Goal: Find specific page/section: Find specific page/section

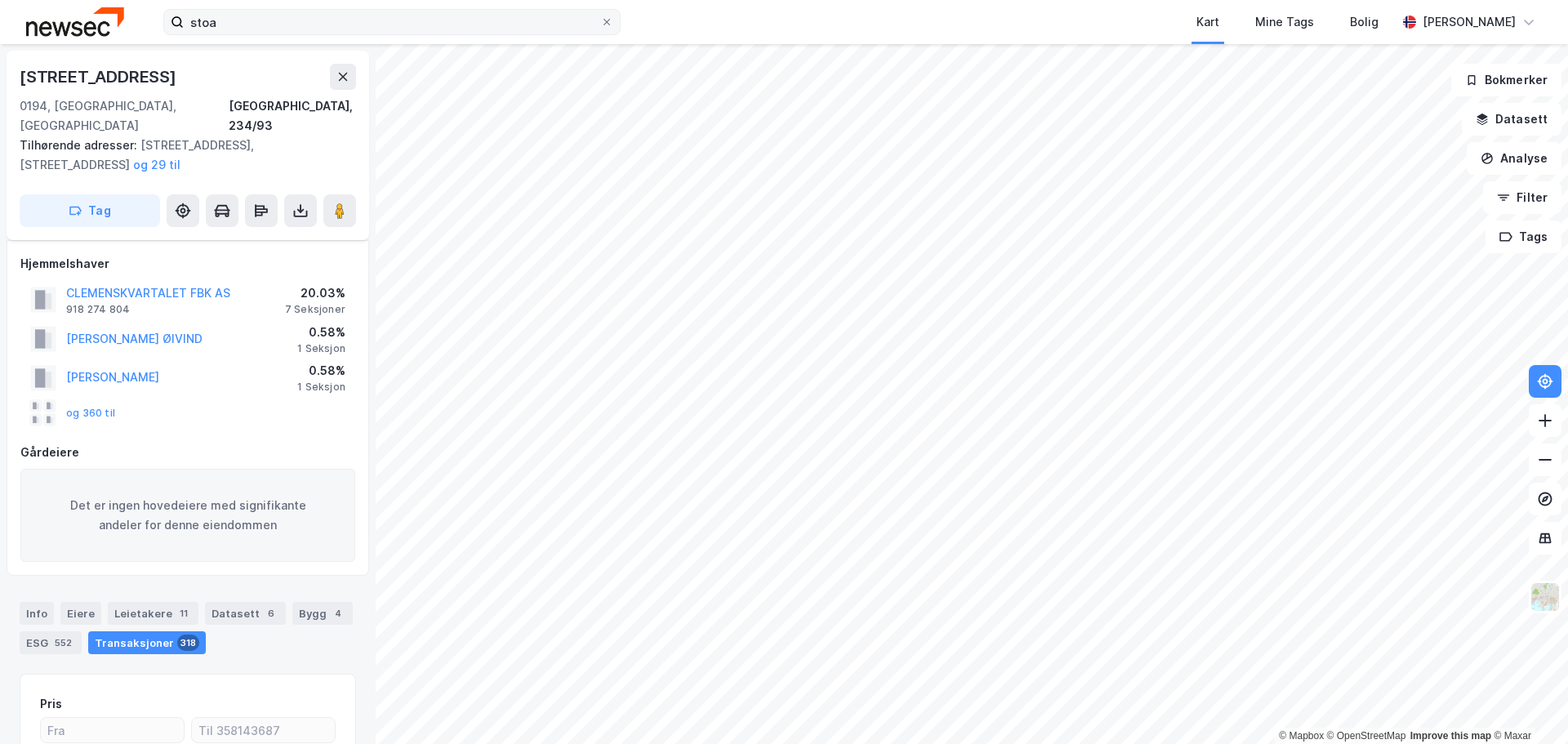
scroll to position [123, 0]
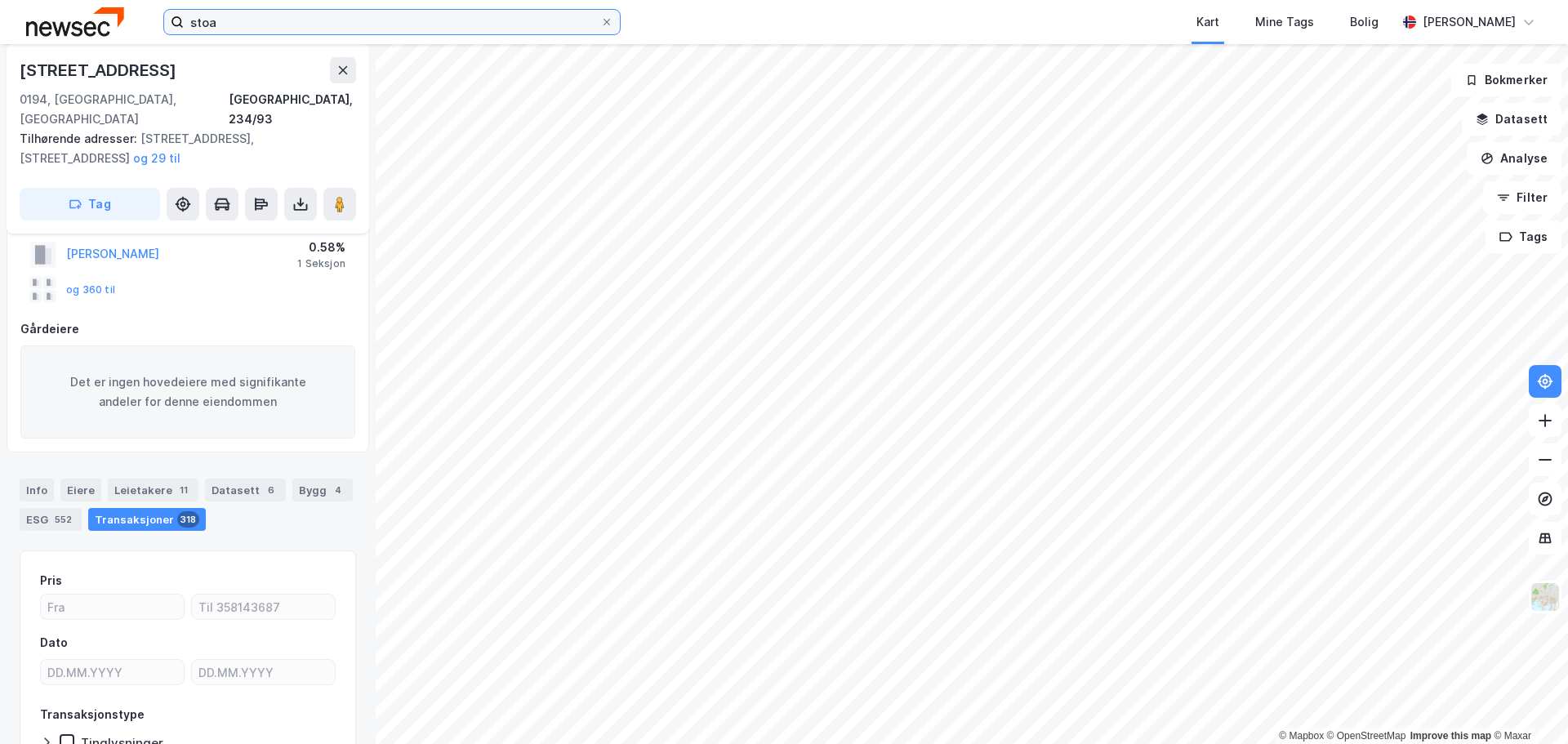
click at [286, 17] on input "stoa" at bounding box center [392, 21] width 417 height 24
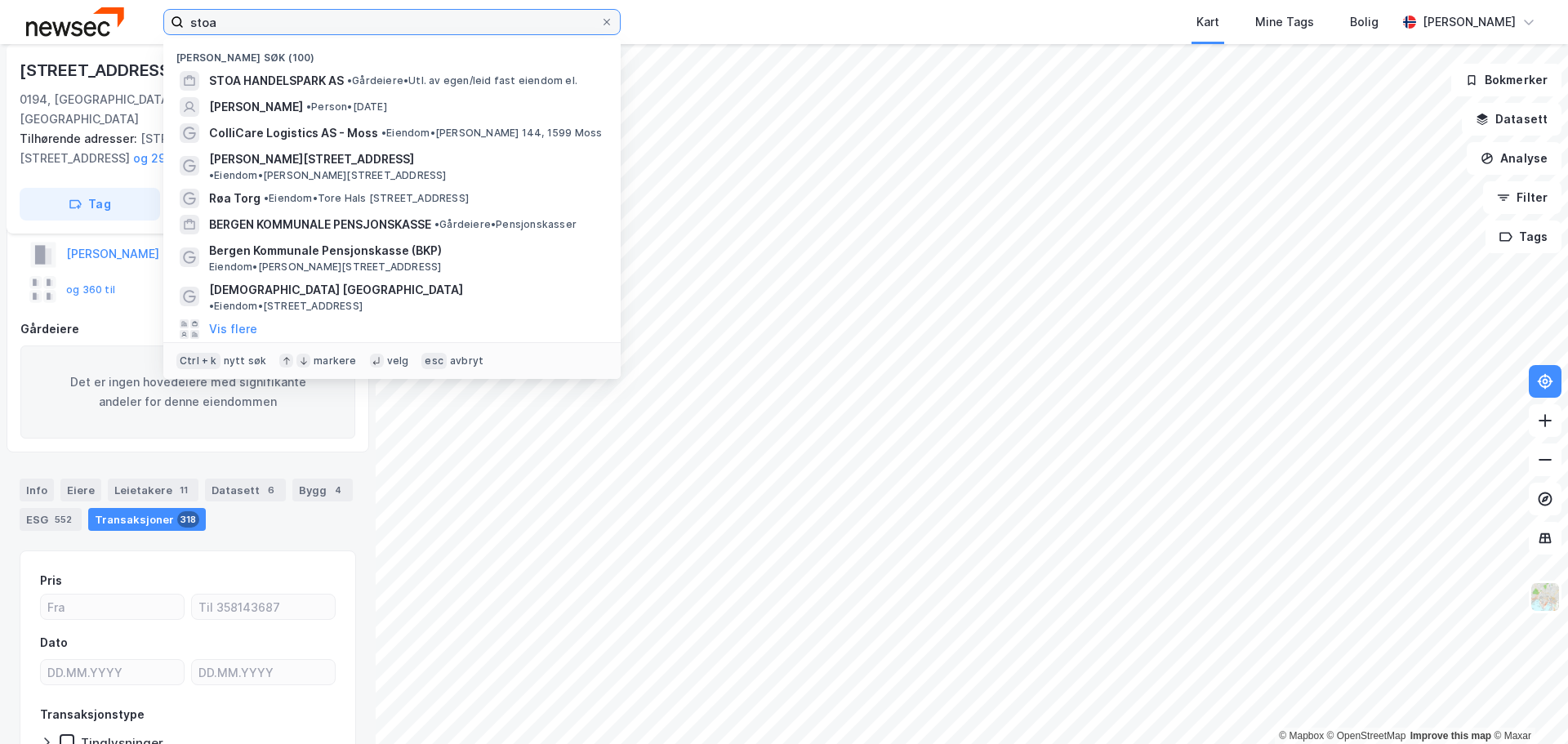
click at [286, 17] on input "stoa" at bounding box center [392, 21] width 417 height 24
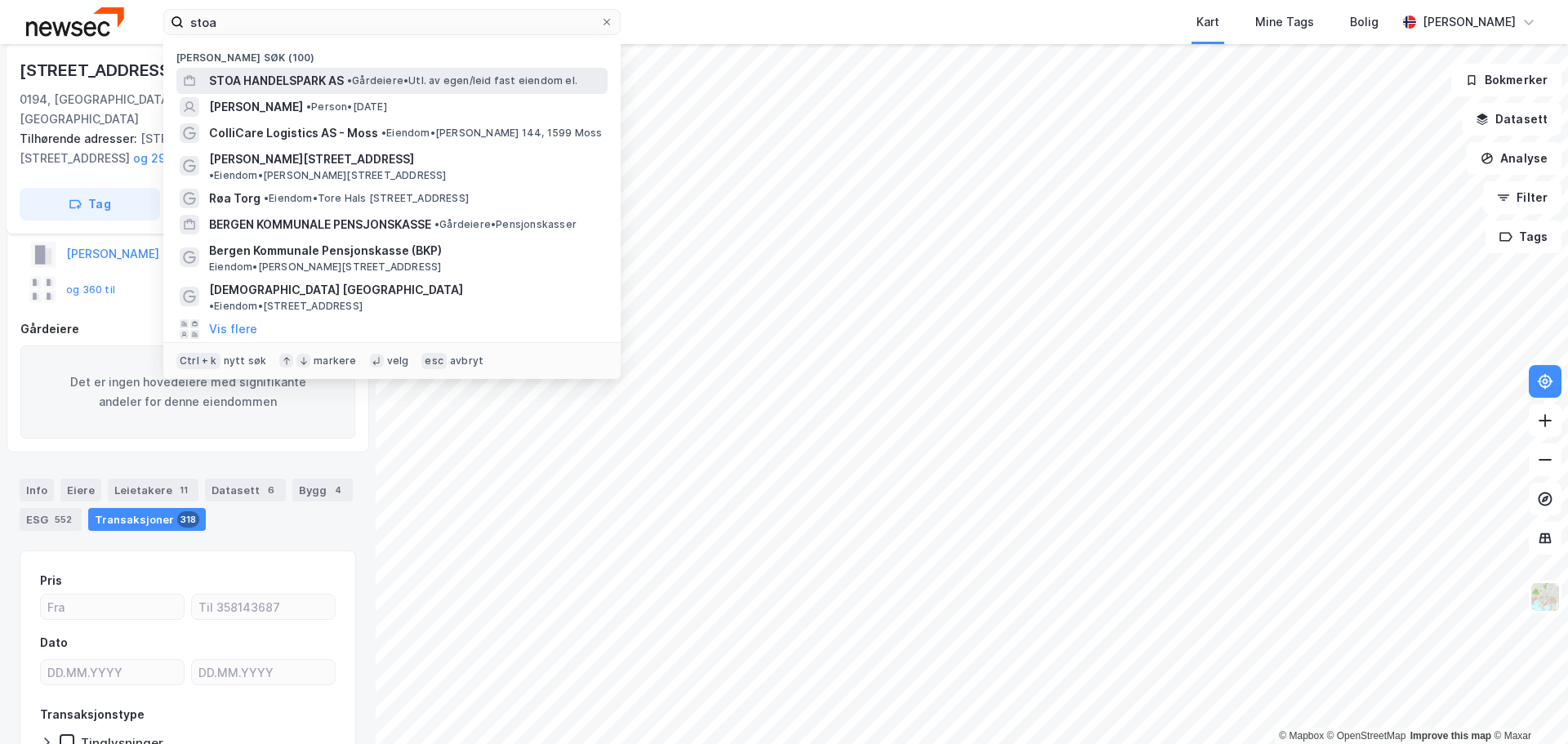
click at [352, 83] on span "•" at bounding box center [349, 80] width 5 height 13
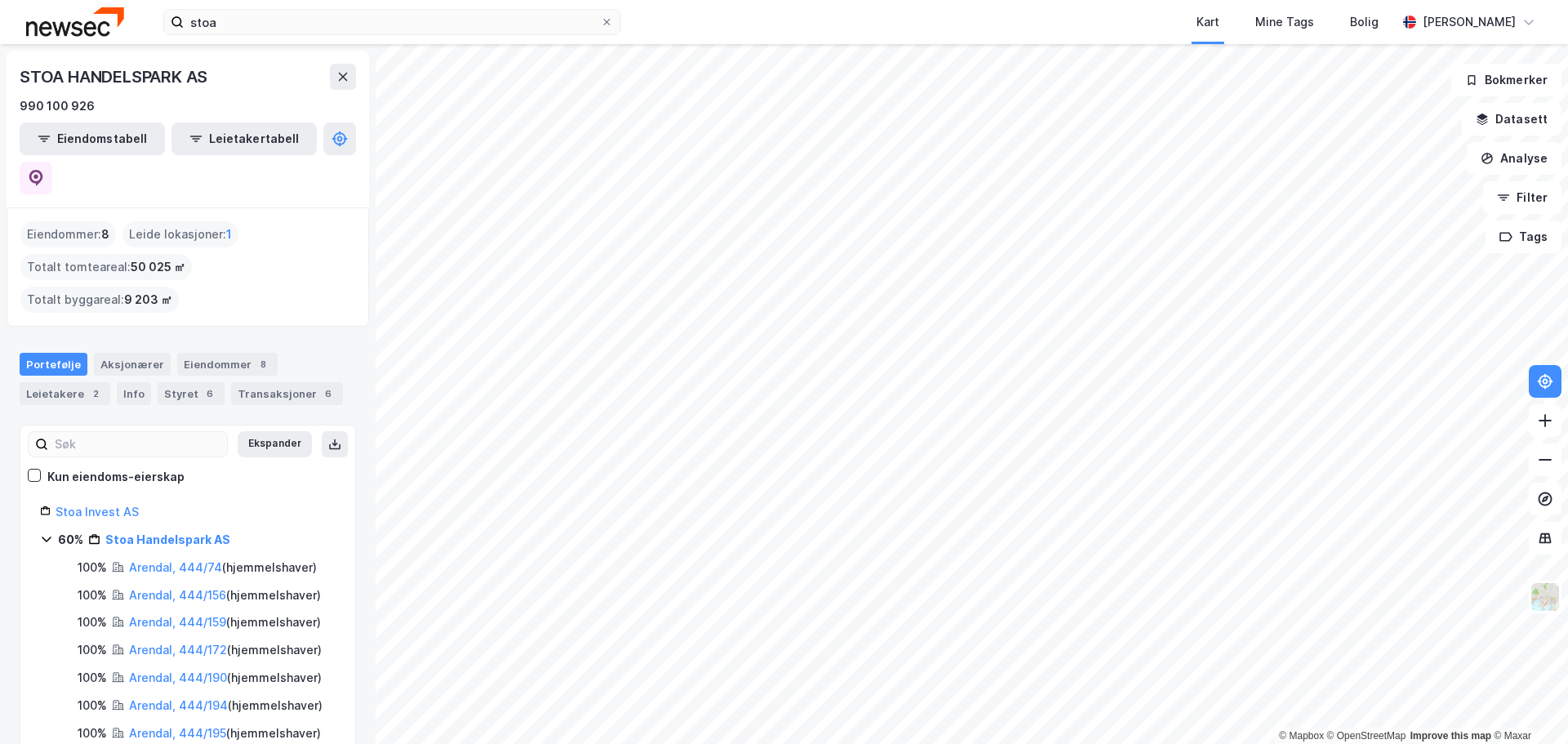
click at [935, 743] on html "stoa Kart Mine Tags [PERSON_NAME] © Mapbox © OpenStreetMap Improve this map © M…" at bounding box center [784, 372] width 1568 height 744
